Goal: Check status: Check status

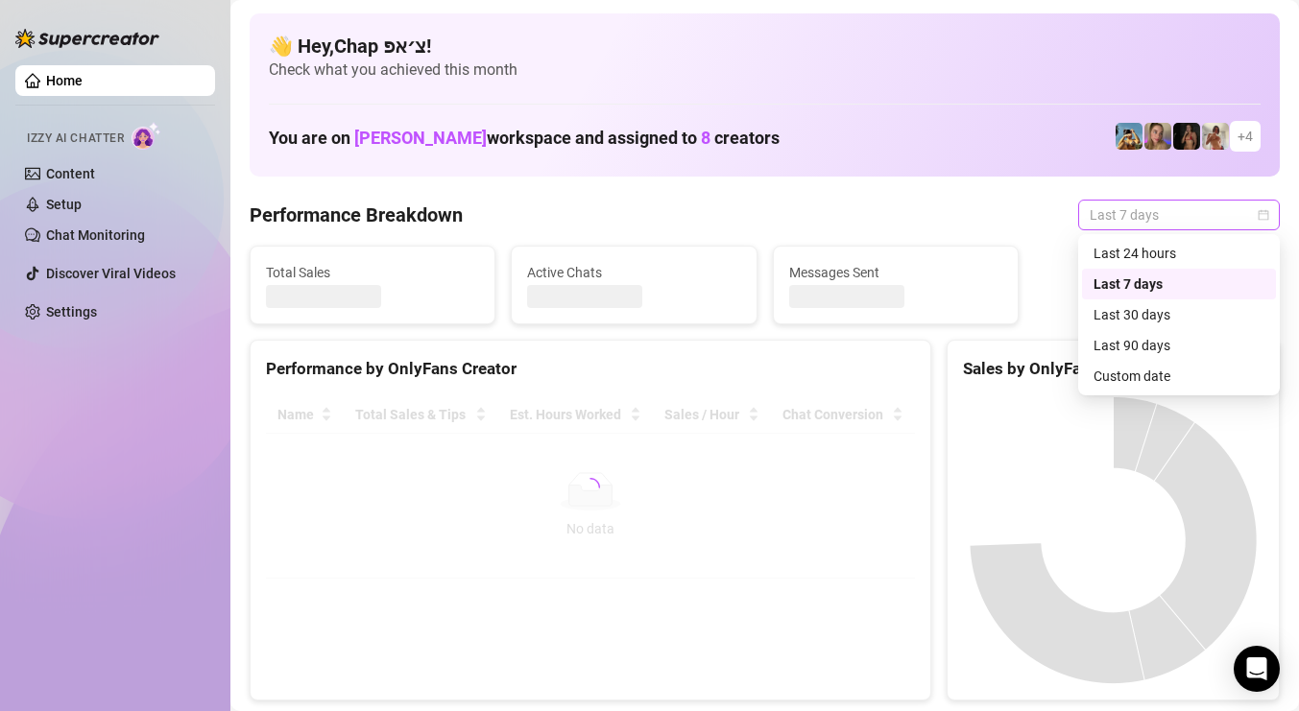
click at [1127, 200] on div "Last 7 days" at bounding box center [1179, 215] width 202 height 31
click at [1128, 378] on div "Custom date" at bounding box center [1178, 376] width 171 height 21
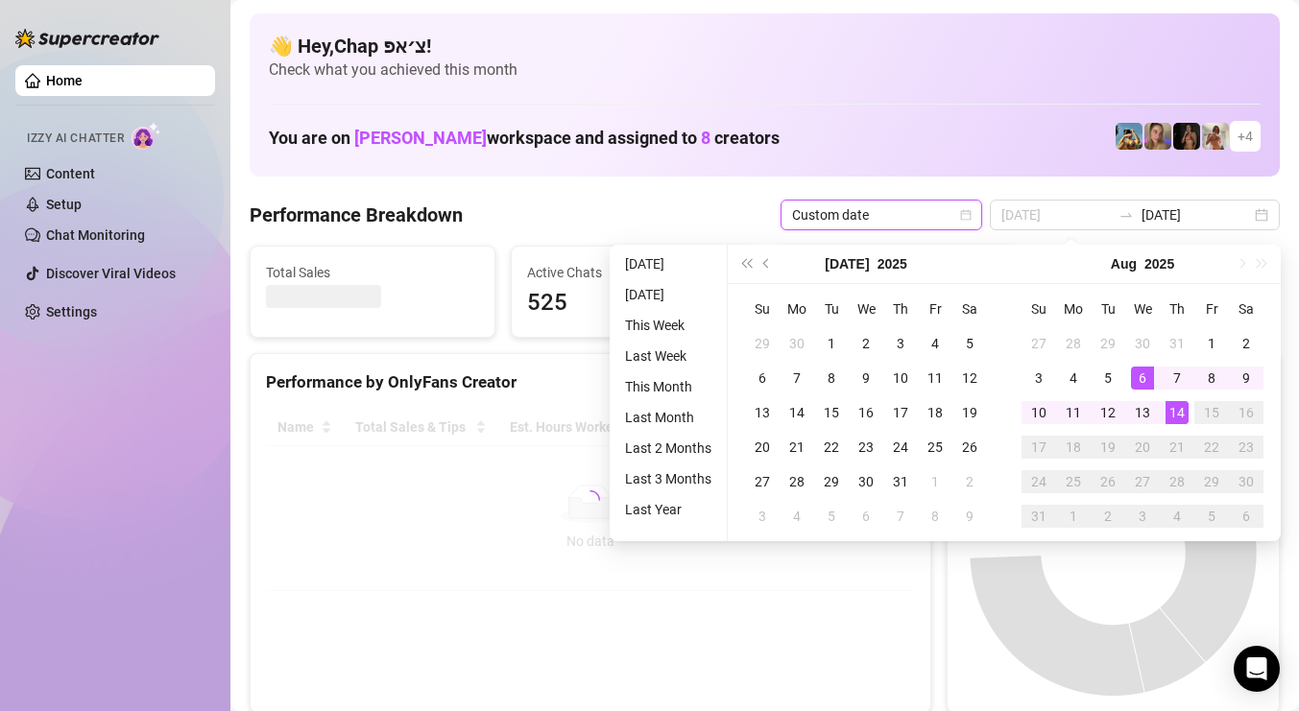
type input "[DATE]"
click at [1174, 410] on div "14" at bounding box center [1176, 412] width 23 height 23
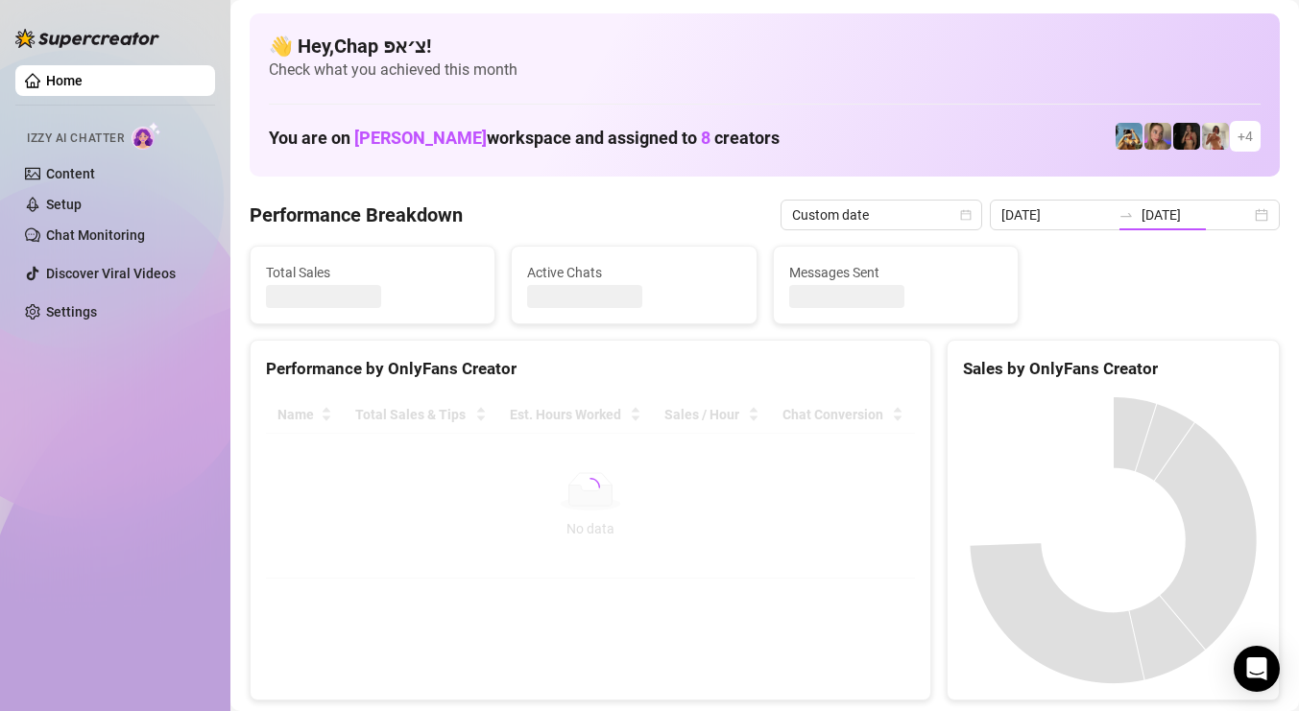
type input "[DATE]"
